Goal: Register for event/course

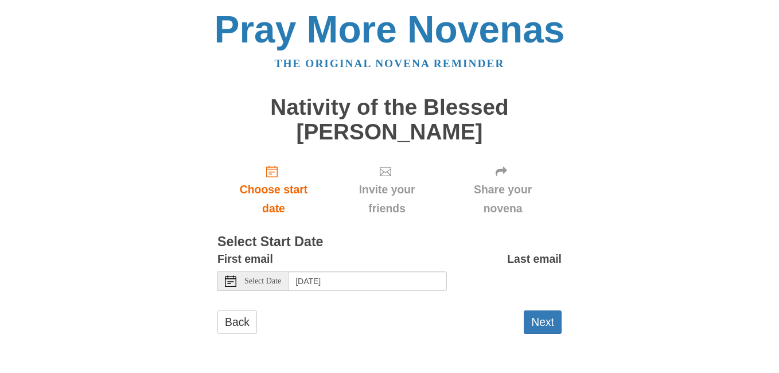
click at [231, 280] on icon at bounding box center [230, 280] width 11 height 11
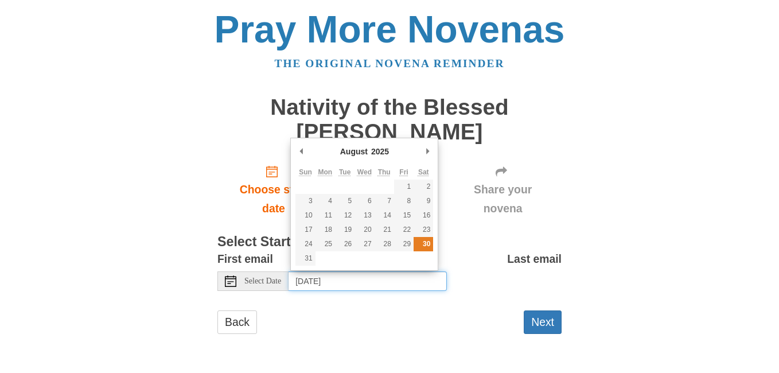
type input "Saturday, August 30th"
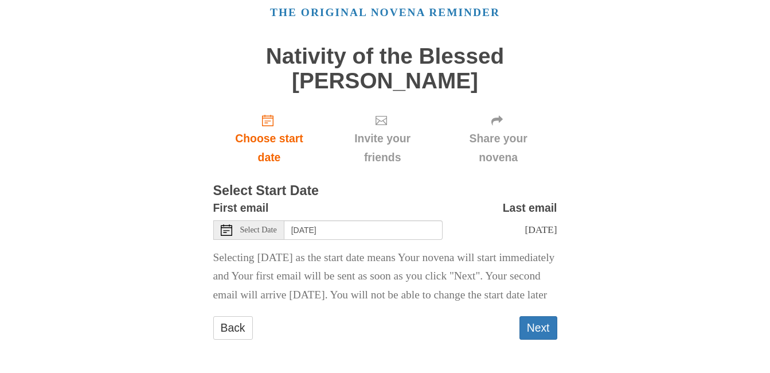
scroll to position [81, 0]
click at [537, 325] on button "Next" at bounding box center [539, 328] width 38 height 24
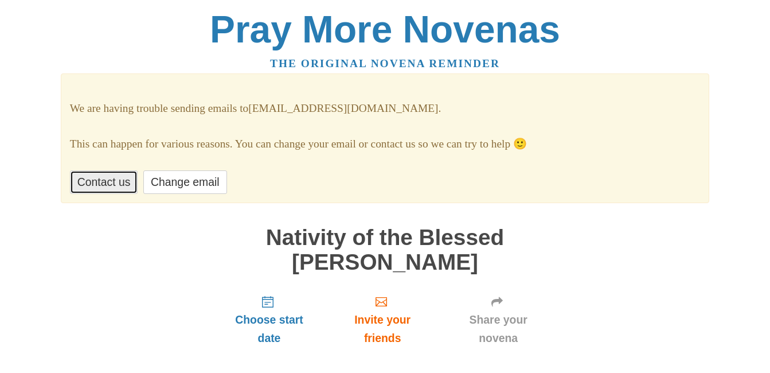
click at [93, 180] on link "Contact us" at bounding box center [104, 182] width 68 height 24
click at [100, 180] on link "Contact us" at bounding box center [104, 182] width 68 height 24
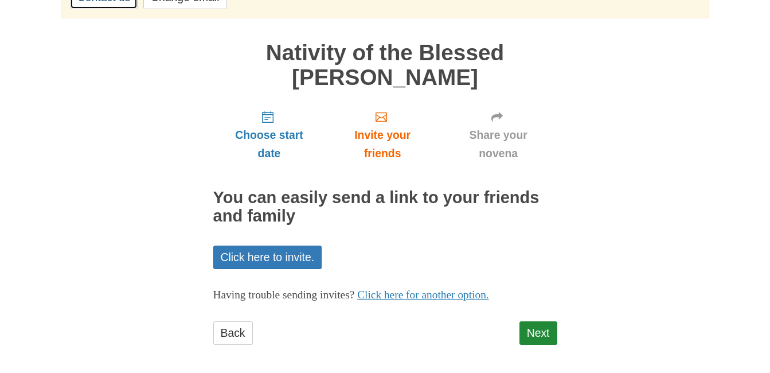
scroll to position [190, 0]
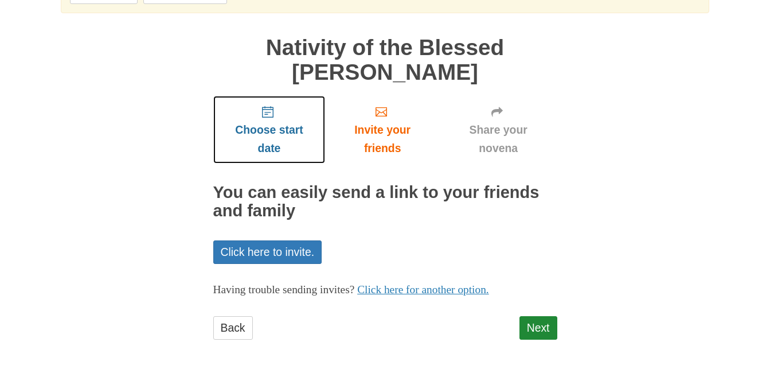
click at [263, 116] on use "Choose start date" at bounding box center [267, 111] width 11 height 11
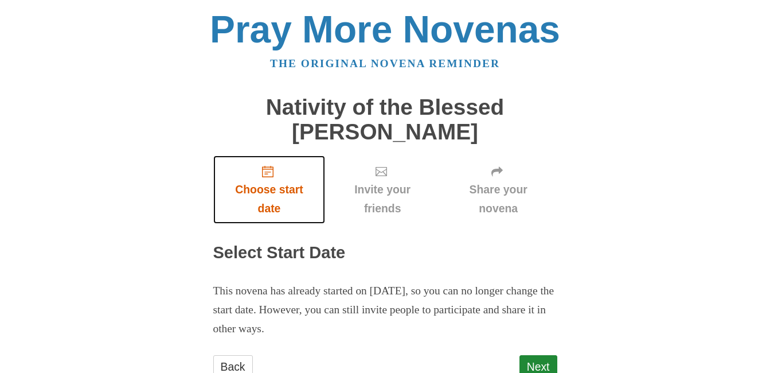
click at [267, 166] on icon "Choose start date" at bounding box center [267, 171] width 11 height 11
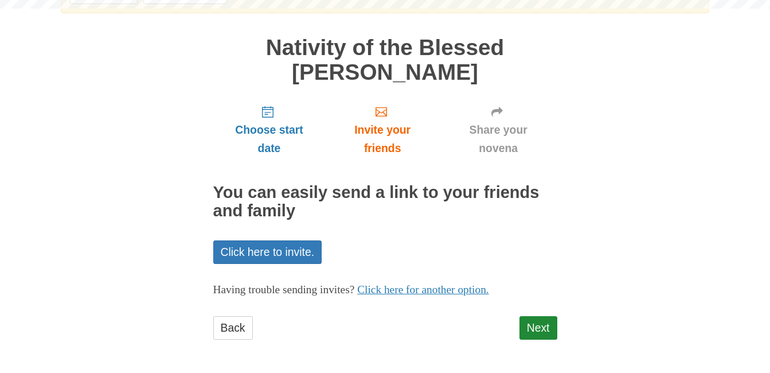
scroll to position [190, 0]
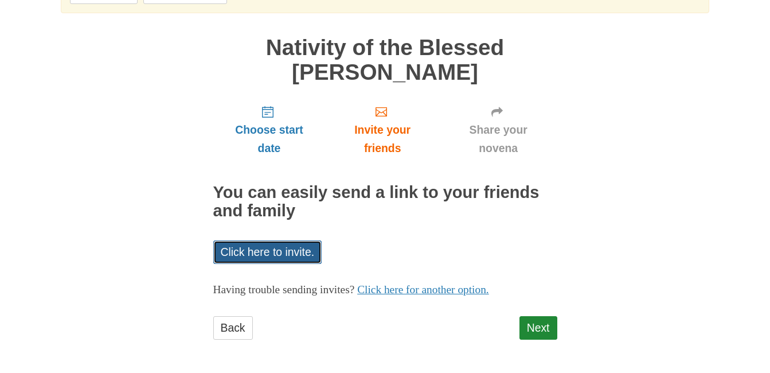
click at [285, 247] on link "Click here to invite." at bounding box center [267, 252] width 109 height 24
